Goal: Transaction & Acquisition: Book appointment/travel/reservation

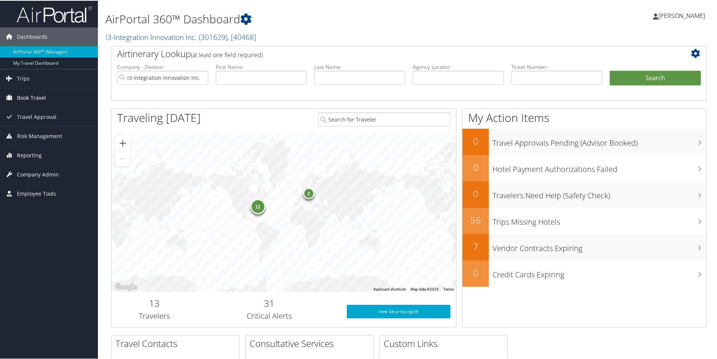
click at [35, 95] on span "Book Travel" at bounding box center [31, 97] width 29 height 19
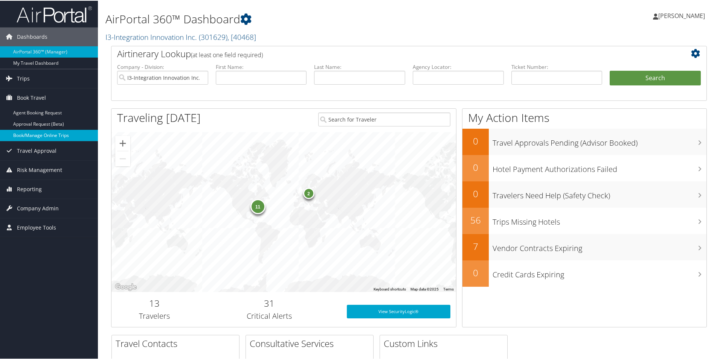
click at [66, 136] on link "Book/Manage Online Trips" at bounding box center [49, 134] width 98 height 11
